Goal: Navigation & Orientation: Go to known website

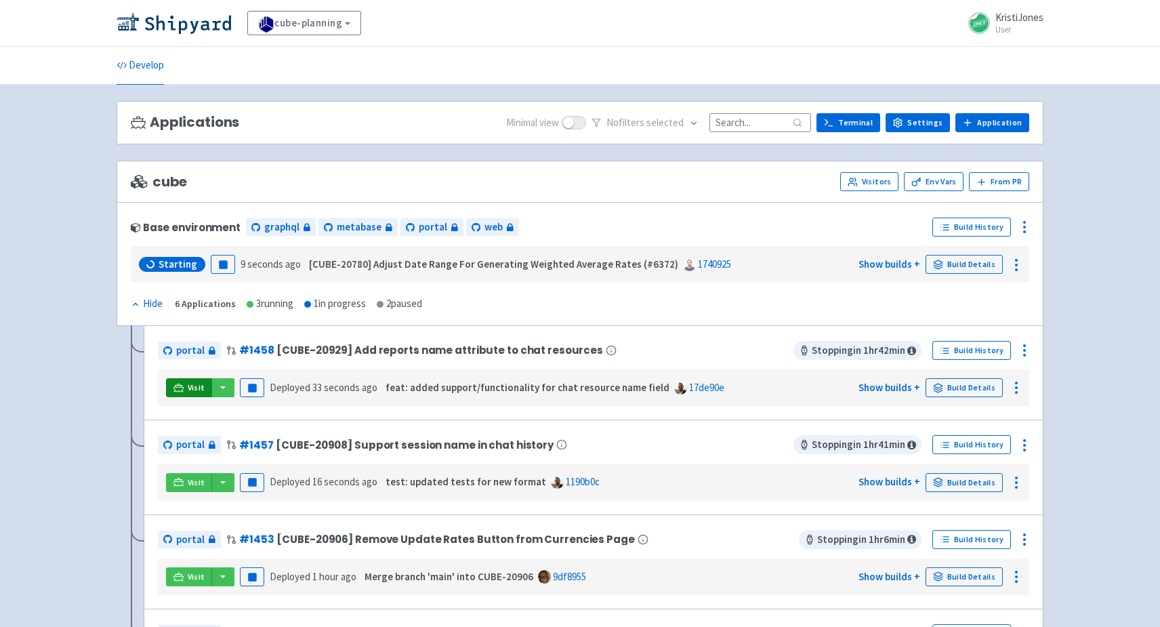
scroll to position [18, 0]
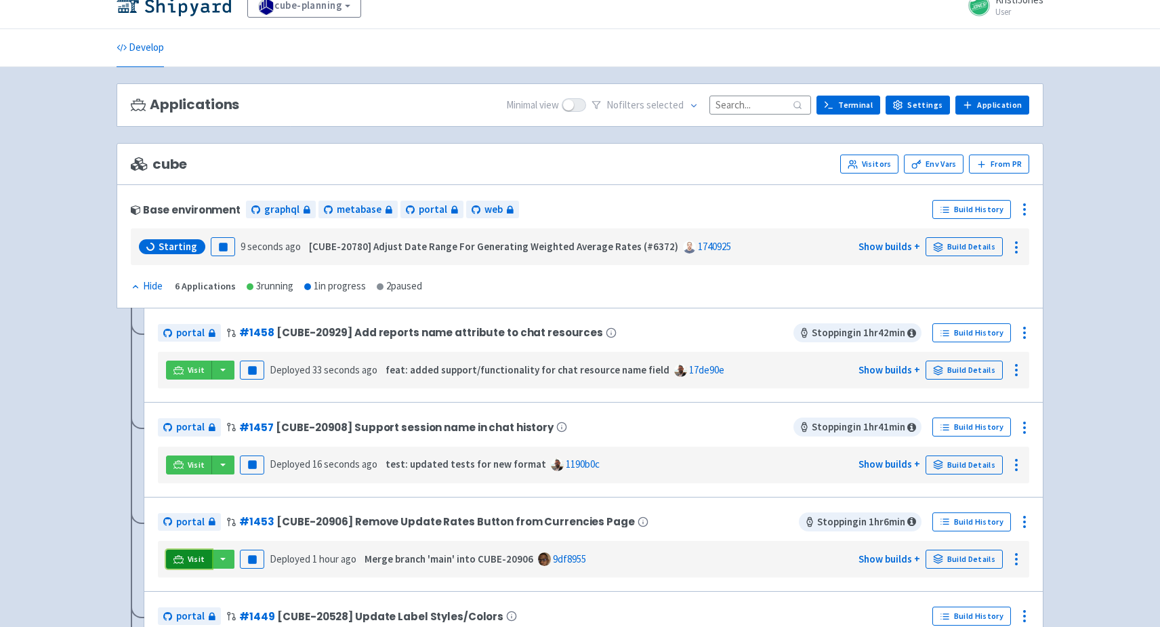
click at [168, 560] on link "Visit" at bounding box center [189, 559] width 46 height 19
